Goal: Navigation & Orientation: Find specific page/section

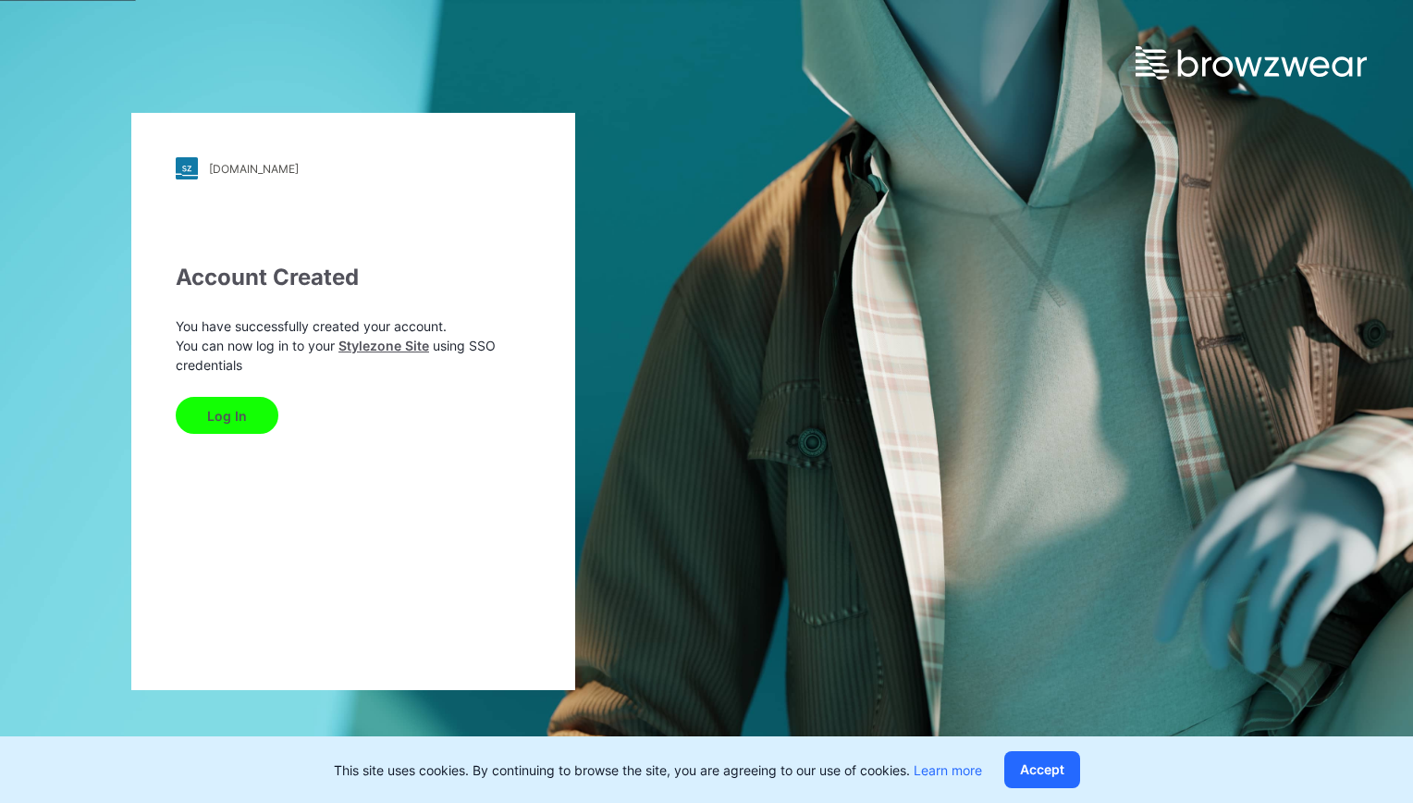
click at [224, 412] on button "Log In" at bounding box center [227, 415] width 103 height 37
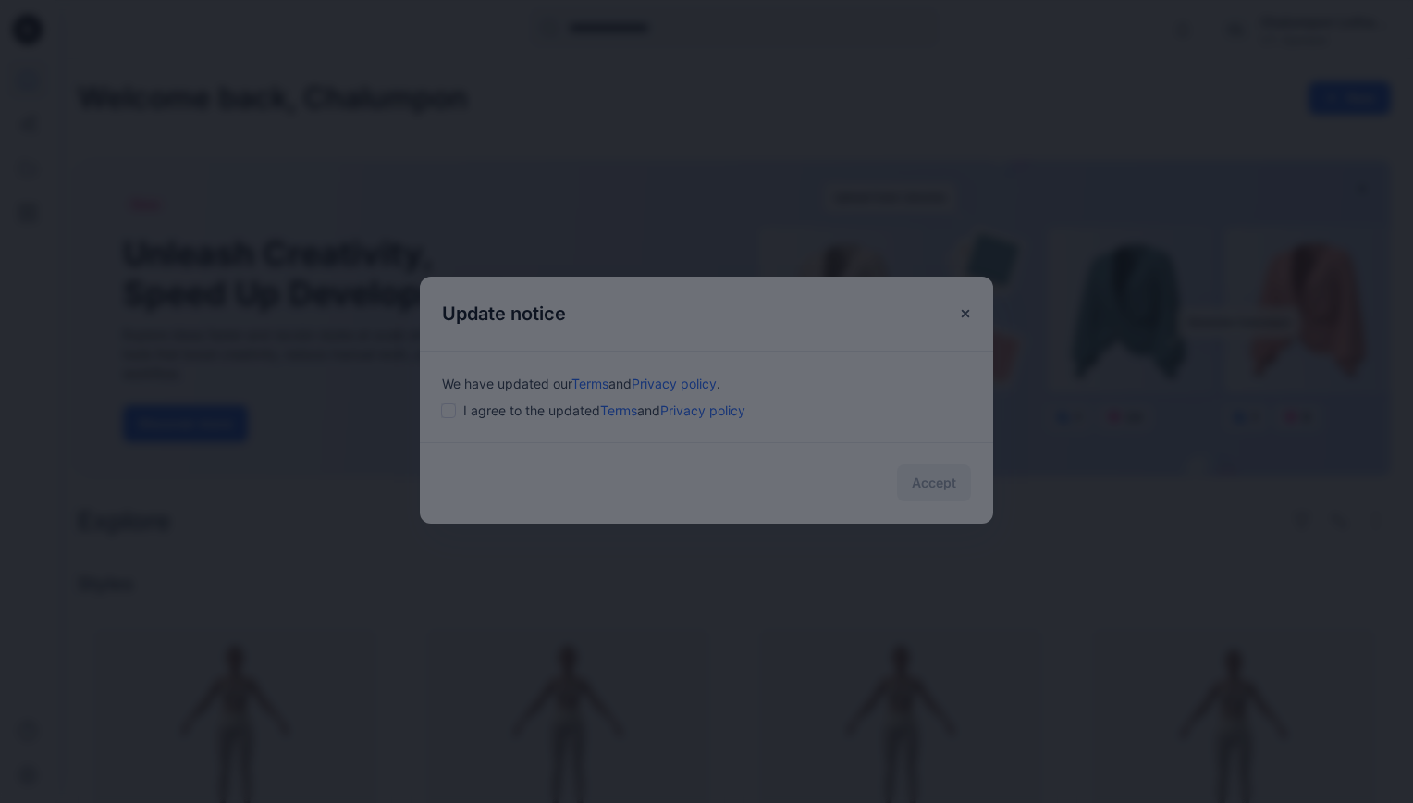
click at [407, 415] on div at bounding box center [706, 401] width 1413 height 803
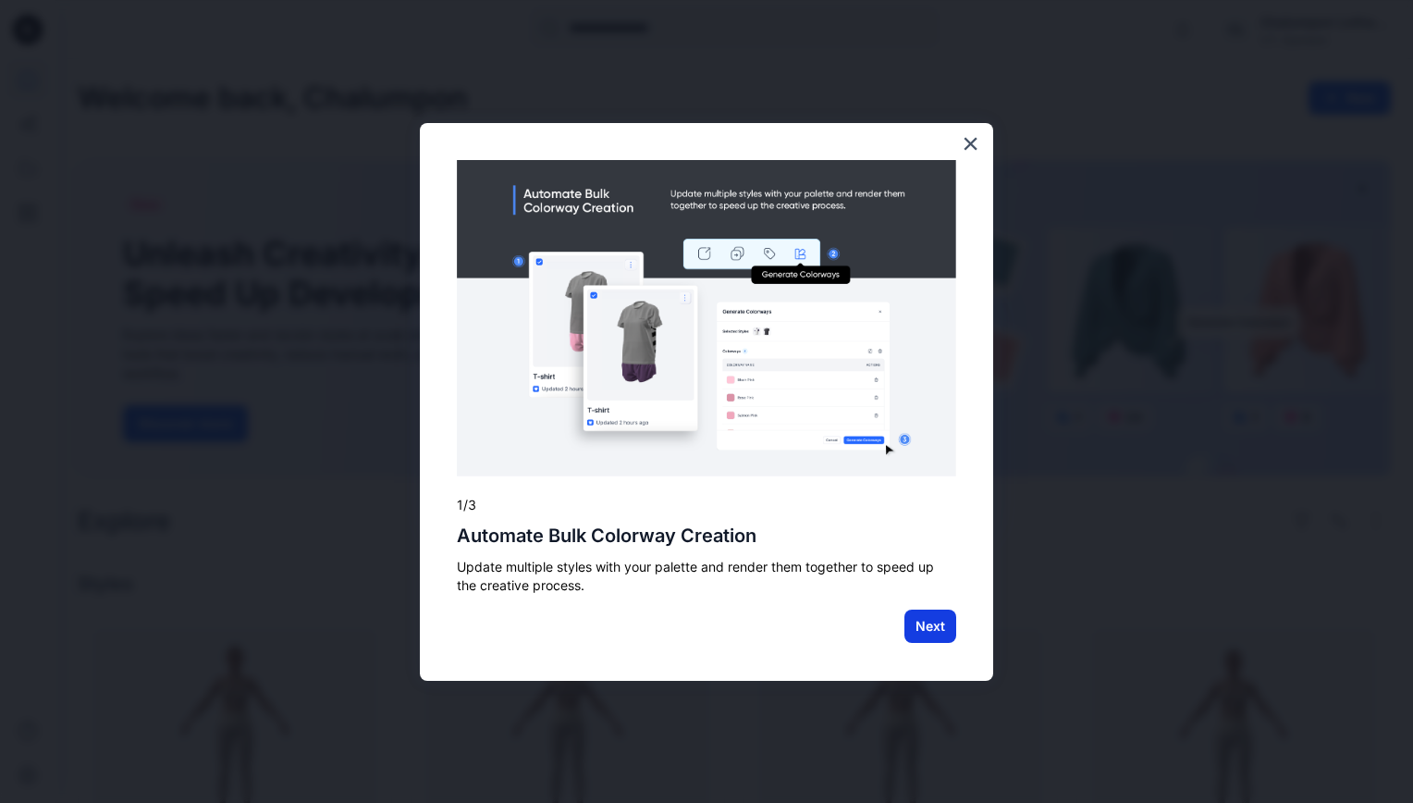
click at [935, 623] on button "Next" at bounding box center [931, 626] width 52 height 33
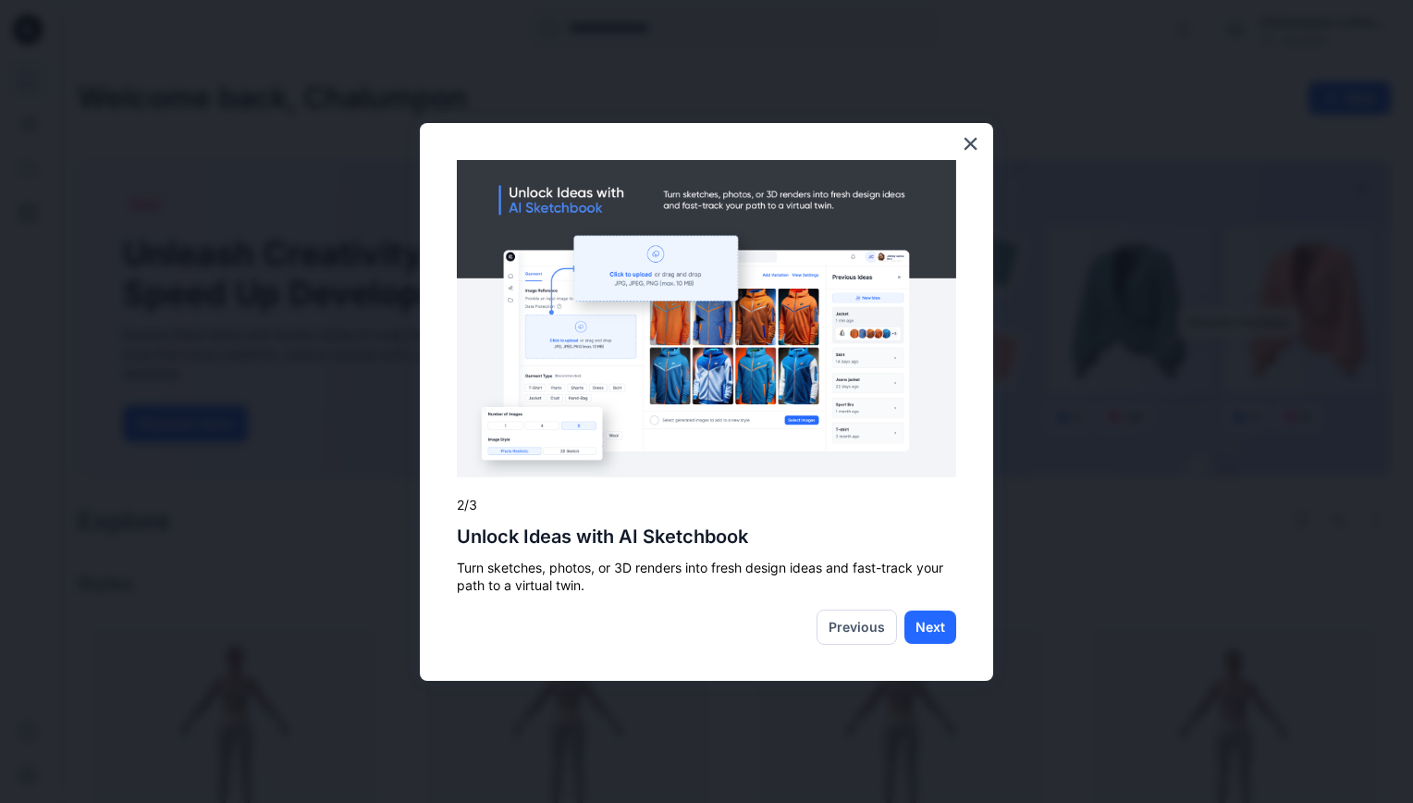
click at [956, 311] on div "× 2/3 Unlock Ideas with AI Sketchbook Turn sketches, photos, or 3D renders into…" at bounding box center [707, 402] width 574 height 558
click at [932, 623] on button "Next" at bounding box center [931, 627] width 52 height 33
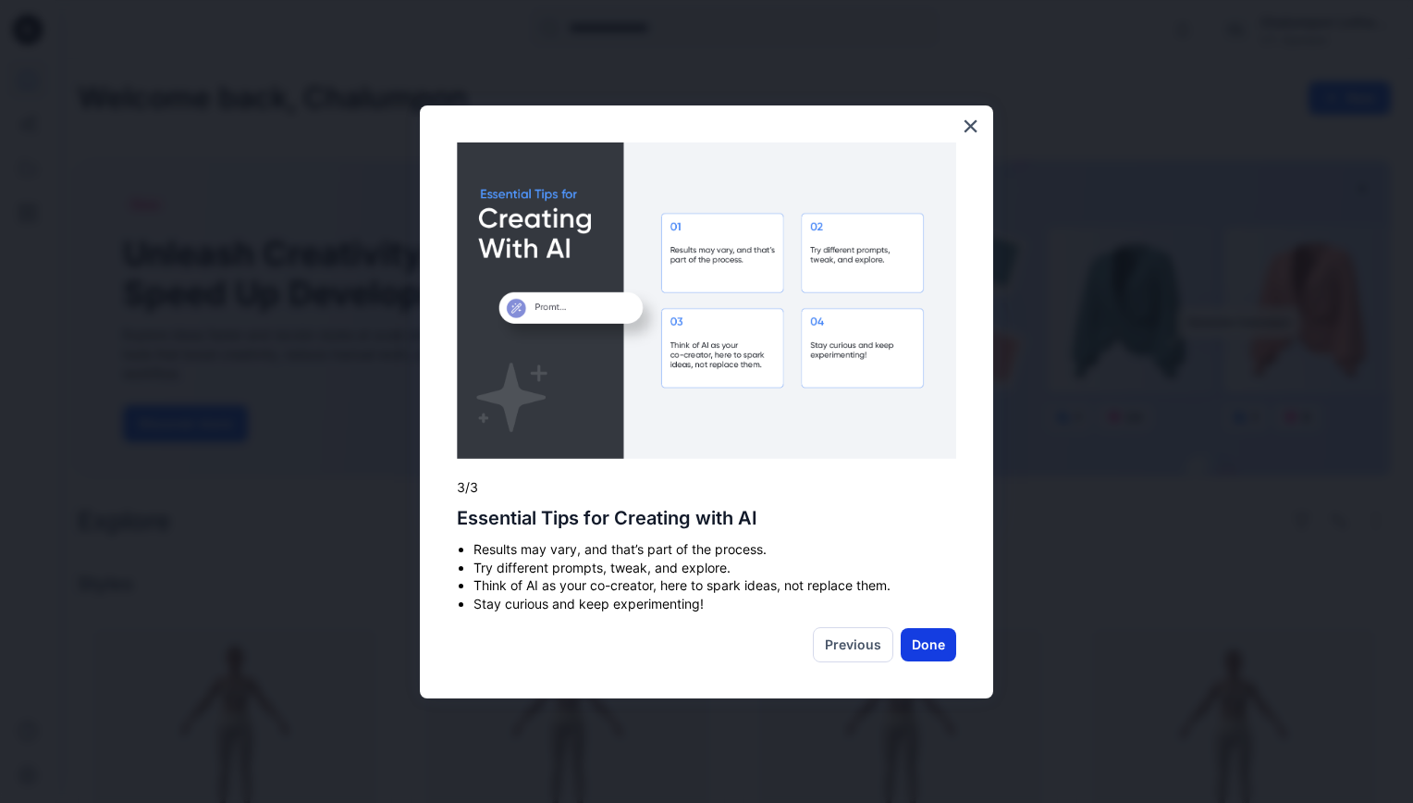
click at [947, 640] on button "Done" at bounding box center [929, 644] width 56 height 33
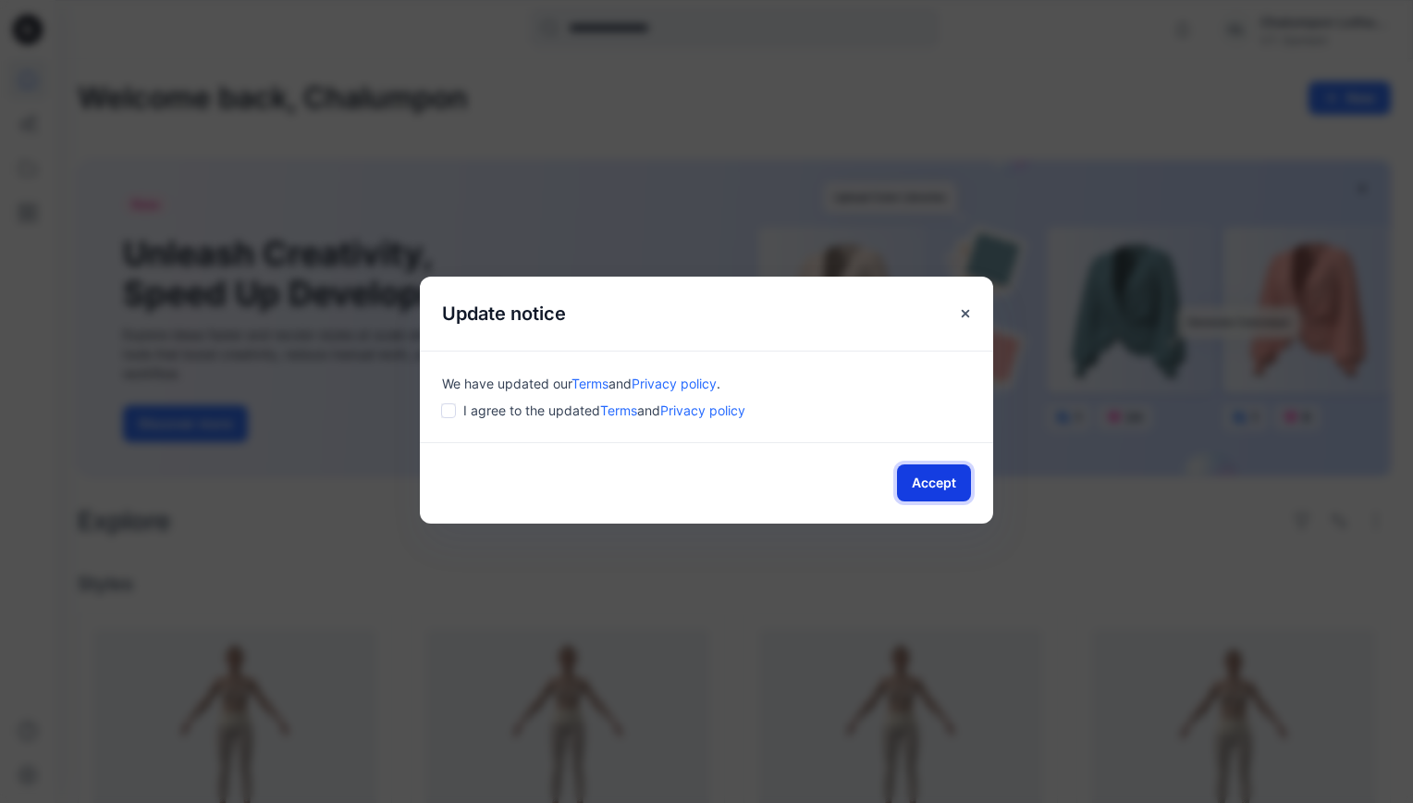
click at [919, 475] on button "Accept" at bounding box center [934, 482] width 74 height 37
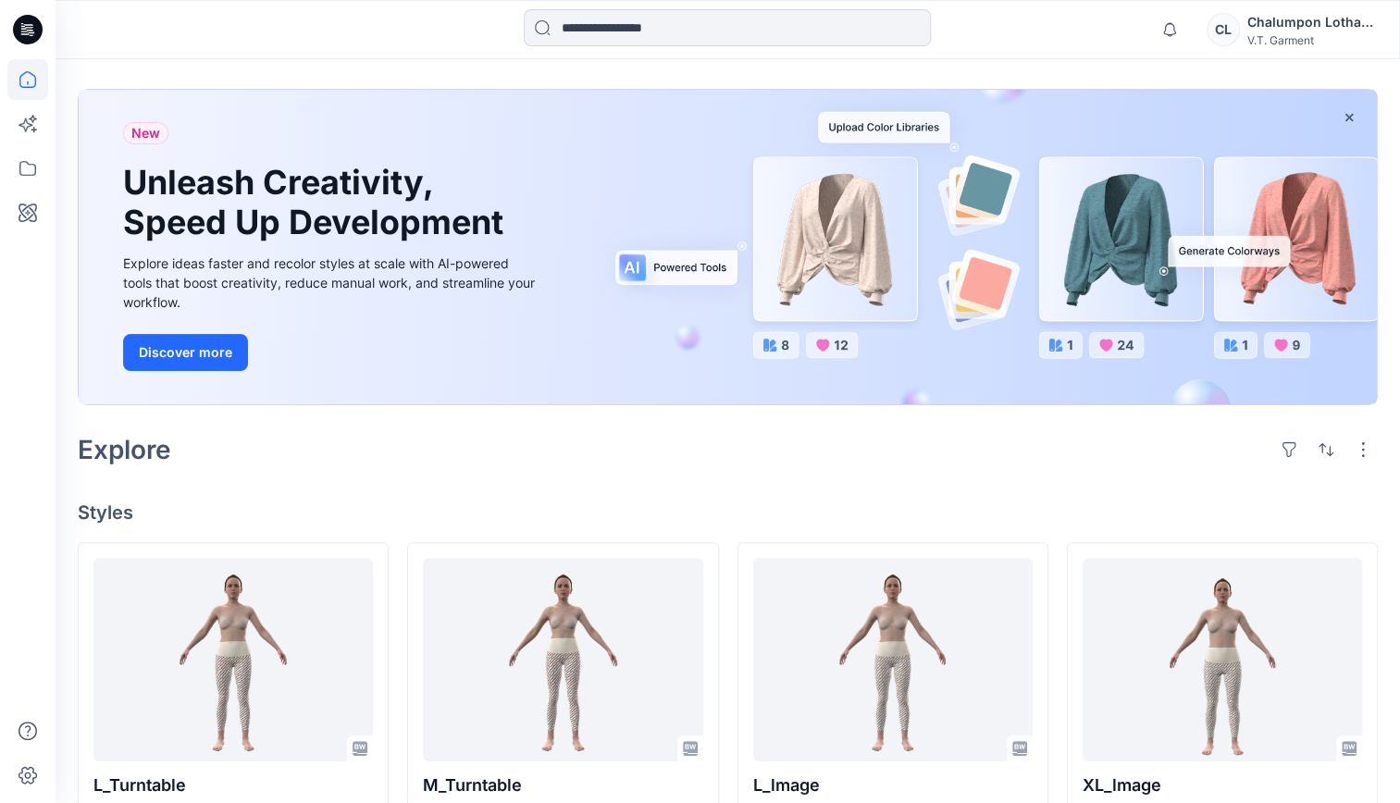
scroll to position [185, 0]
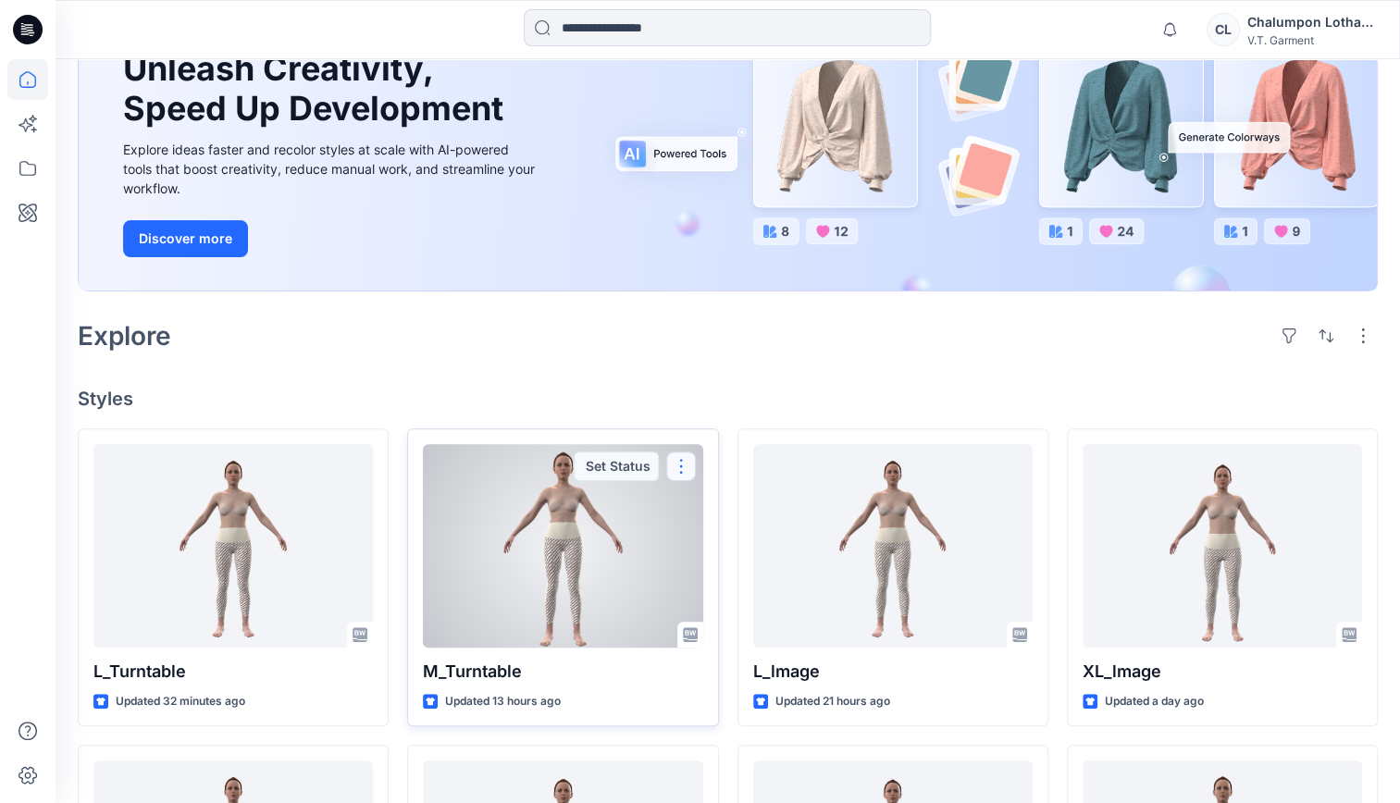
click at [686, 463] on button "button" at bounding box center [681, 466] width 30 height 30
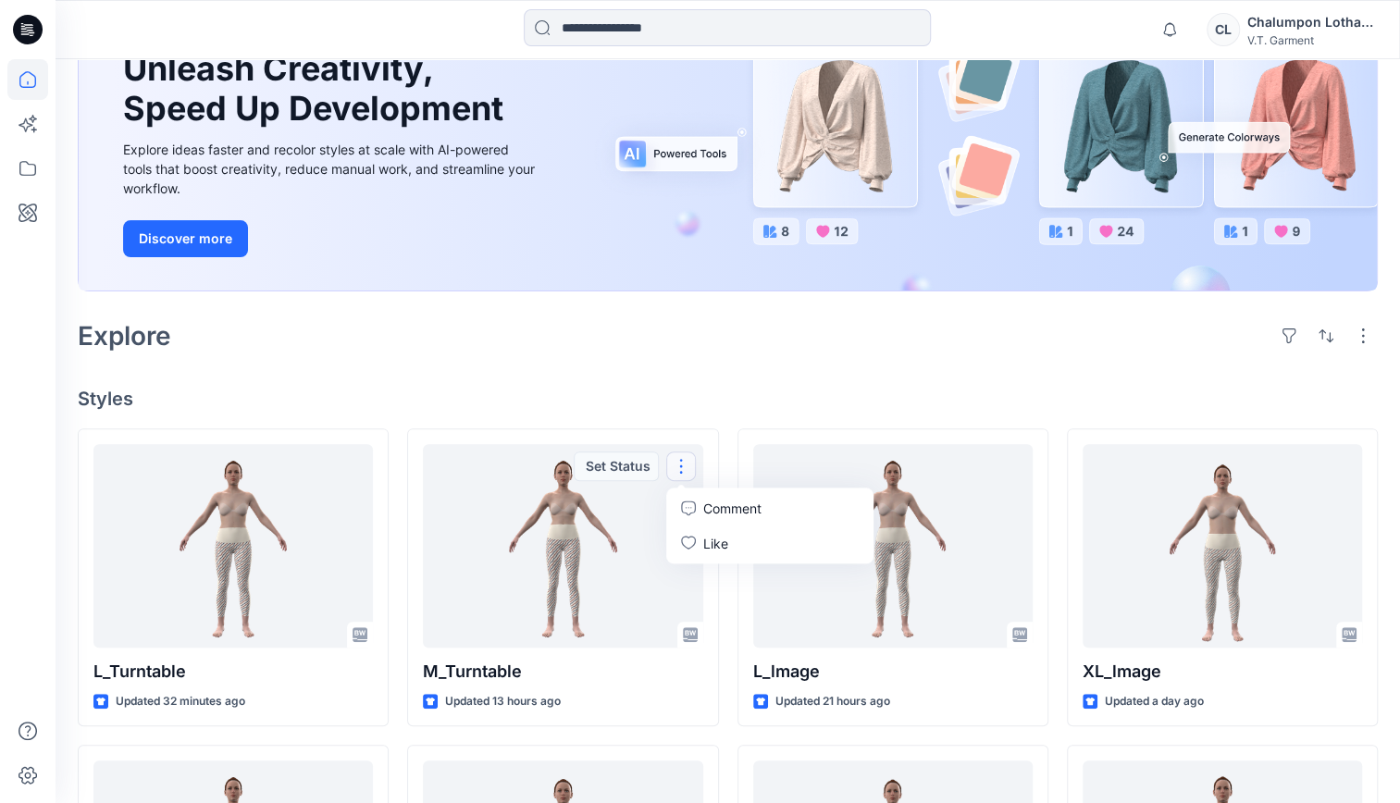
click at [675, 331] on div "Explore" at bounding box center [728, 336] width 1300 height 44
